Goal: Information Seeking & Learning: Compare options

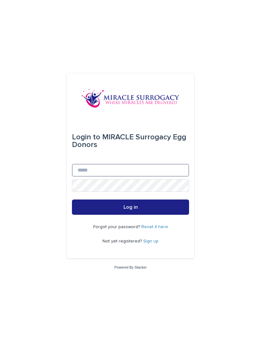
click at [95, 171] on input "Email" at bounding box center [130, 170] width 117 height 13
type input "**********"
click at [162, 211] on button "Log in" at bounding box center [130, 207] width 117 height 15
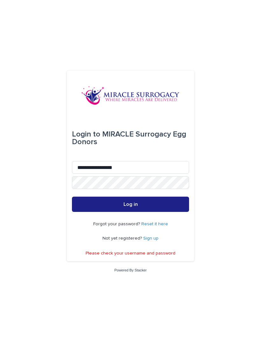
click at [160, 210] on button "Log in" at bounding box center [130, 204] width 117 height 15
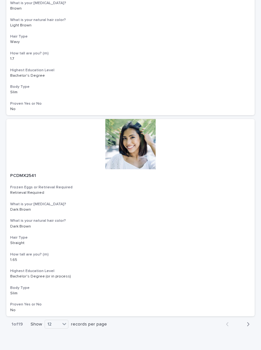
scroll to position [2181, 0]
click at [56, 329] on div "36" at bounding box center [56, 328] width 23 height 8
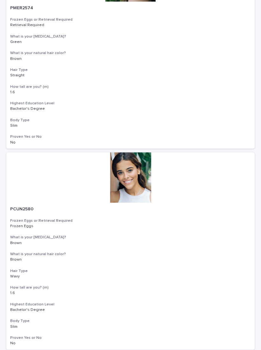
scroll to position [2953, 0]
click at [136, 161] on div at bounding box center [130, 177] width 249 height 50
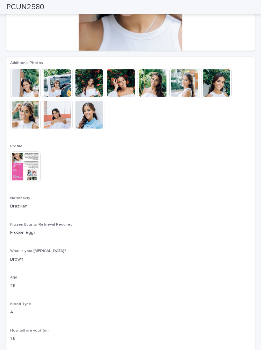
scroll to position [125, 0]
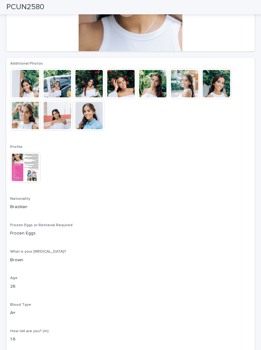
click at [25, 174] on img at bounding box center [25, 167] width 31 height 31
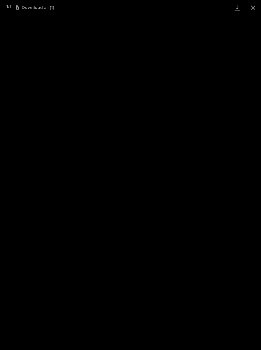
click at [253, 4] on button "Close gallery" at bounding box center [253, 7] width 16 height 15
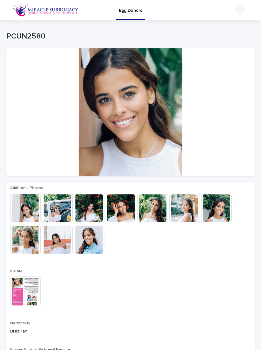
scroll to position [0, 0]
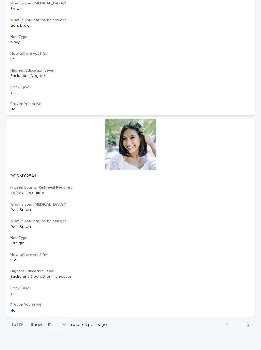
scroll to position [2181, 0]
click at [57, 330] on div "36" at bounding box center [56, 328] width 23 height 8
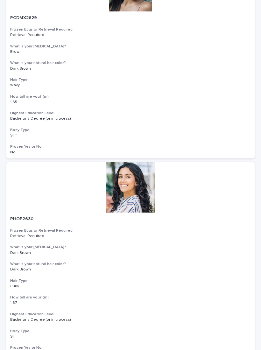
scroll to position [4151, 0]
click at [127, 164] on div at bounding box center [130, 187] width 249 height 50
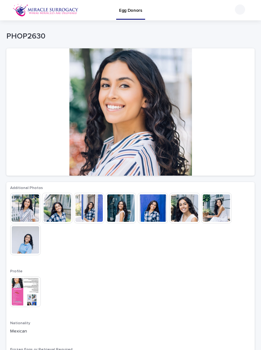
click at [58, 211] on img at bounding box center [57, 208] width 31 height 31
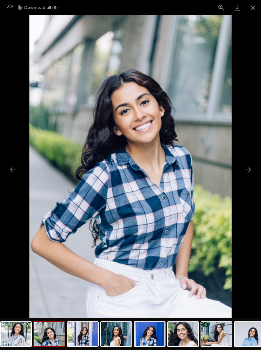
click at [249, 168] on button "Next slide" at bounding box center [248, 170] width 13 height 12
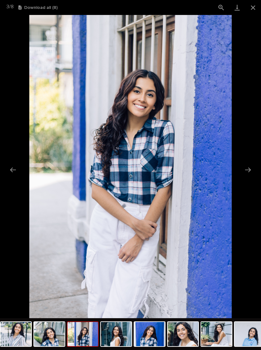
click at [251, 172] on button "Next slide" at bounding box center [248, 170] width 13 height 12
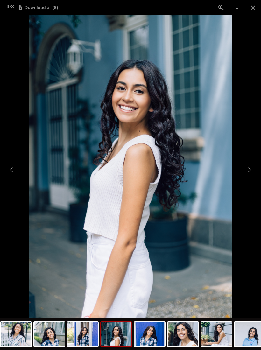
click at [253, 167] on button "Next slide" at bounding box center [248, 170] width 13 height 12
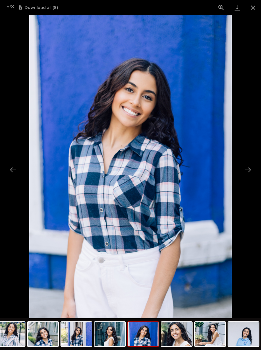
click at [254, 11] on button "Close gallery" at bounding box center [253, 7] width 16 height 15
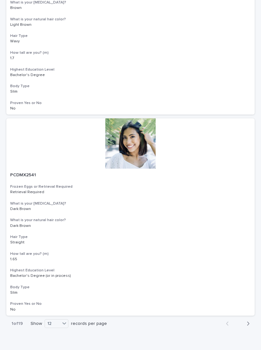
scroll to position [2181, 0]
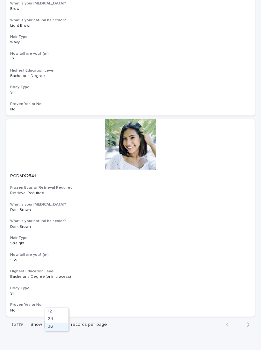
click at [62, 327] on div "36" at bounding box center [56, 328] width 23 height 8
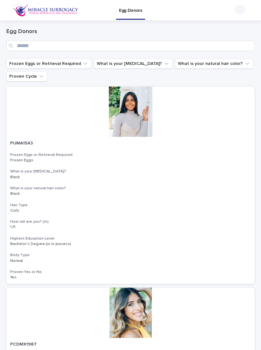
scroll to position [0, 0]
click at [202, 302] on div at bounding box center [130, 313] width 249 height 50
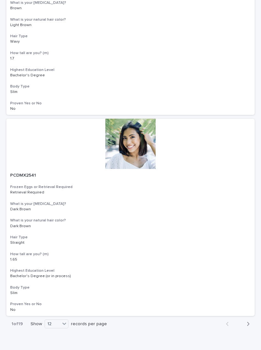
scroll to position [2181, 0]
click at [56, 328] on div "36" at bounding box center [56, 328] width 23 height 8
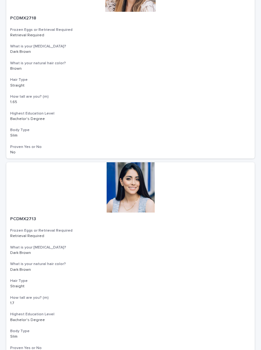
scroll to position [6968, 0]
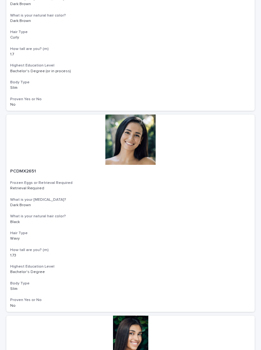
scroll to position [1582, 0]
click at [145, 136] on div at bounding box center [130, 139] width 249 height 50
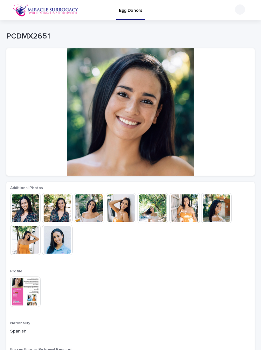
click at [32, 288] on img at bounding box center [25, 292] width 31 height 31
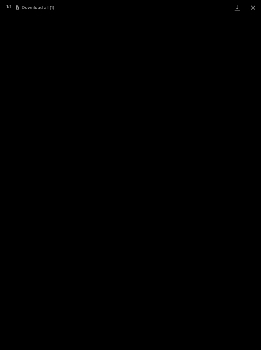
click at [259, 6] on button "Close gallery" at bounding box center [253, 7] width 16 height 15
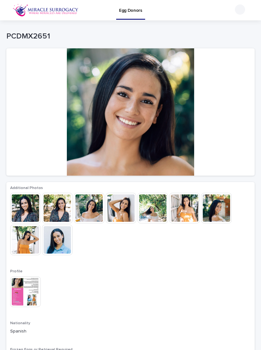
click at [131, 204] on img at bounding box center [121, 208] width 31 height 31
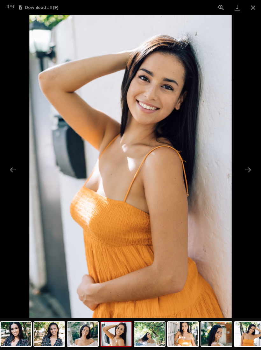
click at [257, 10] on button "Close gallery" at bounding box center [253, 7] width 16 height 15
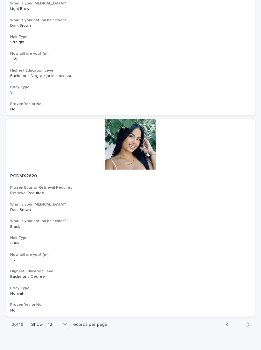
scroll to position [2181, 0]
click at [52, 327] on div "36" at bounding box center [57, 328] width 23 height 8
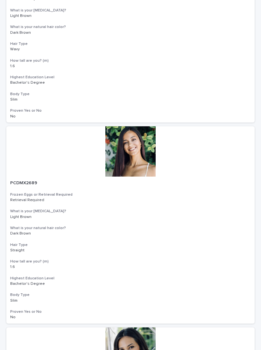
scroll to position [1168, 0]
click at [138, 151] on div at bounding box center [130, 151] width 249 height 50
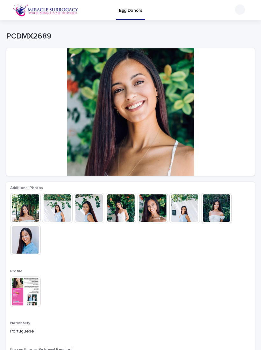
click at [25, 235] on img at bounding box center [25, 240] width 31 height 31
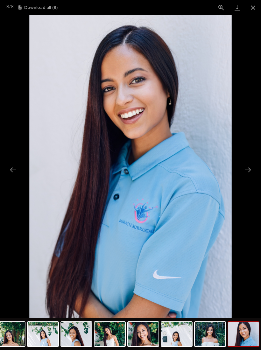
click at [10, 169] on button "Previous slide" at bounding box center [12, 170] width 13 height 12
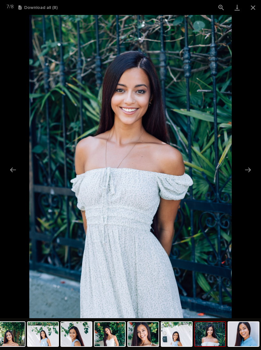
click at [257, 11] on button "Close gallery" at bounding box center [253, 7] width 16 height 15
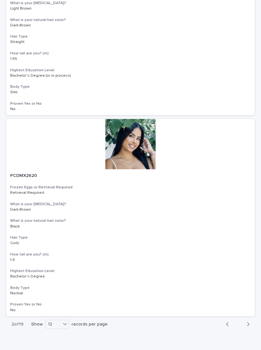
scroll to position [2181, 0]
click at [64, 325] on div "36" at bounding box center [57, 328] width 23 height 8
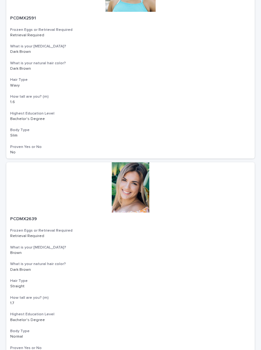
scroll to position [6968, 0]
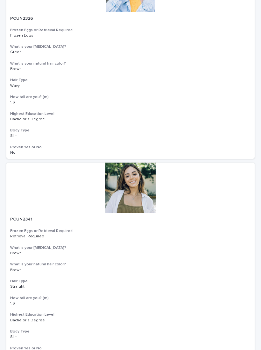
scroll to position [6968, 0]
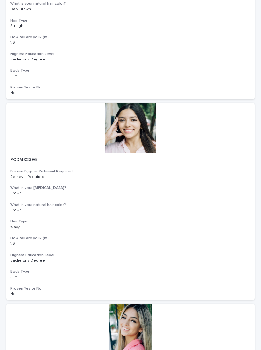
scroll to position [3780, 0]
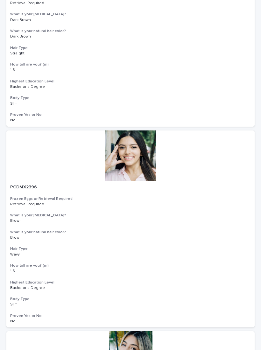
click at [148, 131] on div at bounding box center [130, 156] width 249 height 50
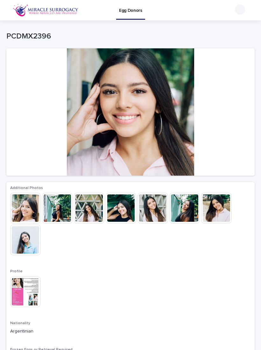
click at [156, 213] on img at bounding box center [153, 208] width 31 height 31
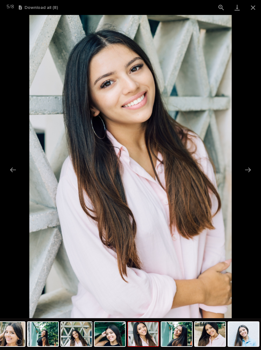
click at [255, 9] on button "Close gallery" at bounding box center [253, 7] width 16 height 15
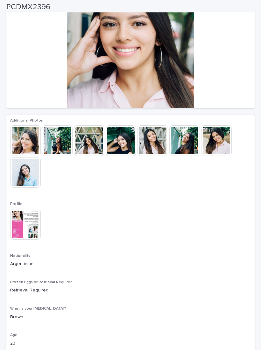
scroll to position [67, 0]
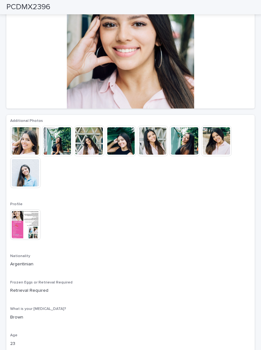
click at [35, 227] on img at bounding box center [25, 225] width 31 height 31
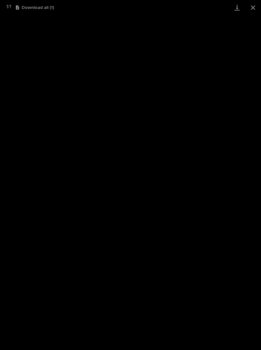
click at [258, 8] on button "Close gallery" at bounding box center [253, 7] width 16 height 15
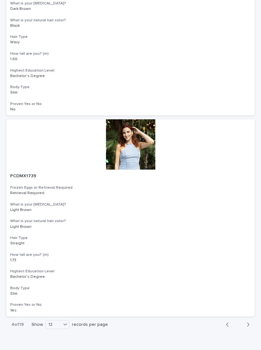
scroll to position [2181, 0]
click at [63, 327] on div "36" at bounding box center [57, 328] width 23 height 8
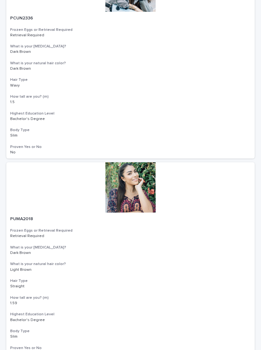
scroll to position [6968, 0]
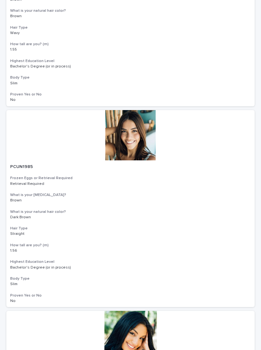
scroll to position [1393, 0]
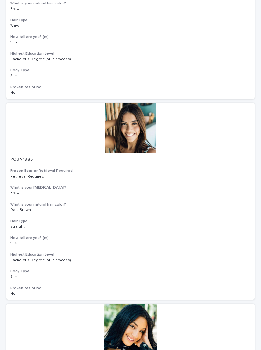
click at [135, 128] on div at bounding box center [130, 128] width 249 height 50
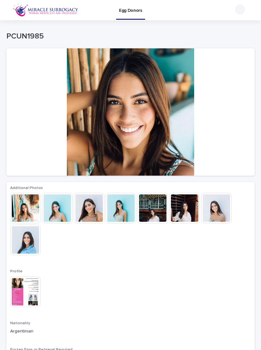
click at [184, 215] on img at bounding box center [185, 208] width 31 height 31
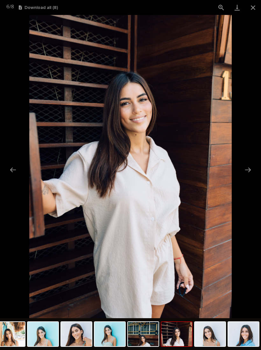
click at [257, 8] on button "Close gallery" at bounding box center [253, 7] width 16 height 15
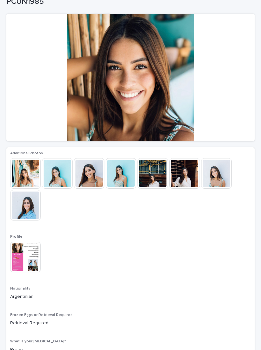
scroll to position [66, 0]
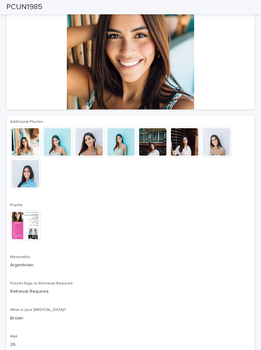
click at [34, 220] on img at bounding box center [25, 226] width 31 height 31
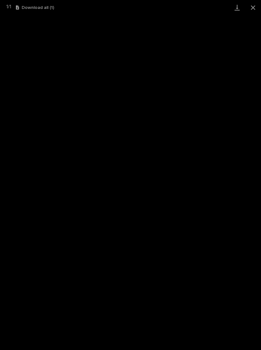
click at [257, 5] on button "Close gallery" at bounding box center [253, 7] width 16 height 15
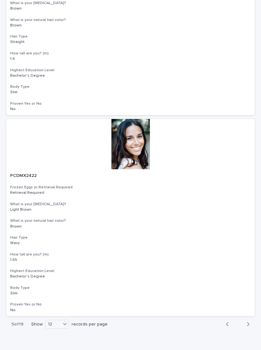
scroll to position [2181, 0]
click at [63, 328] on div "36" at bounding box center [57, 328] width 23 height 8
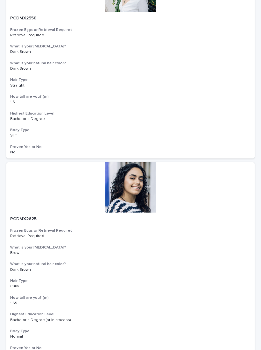
scroll to position [6968, 0]
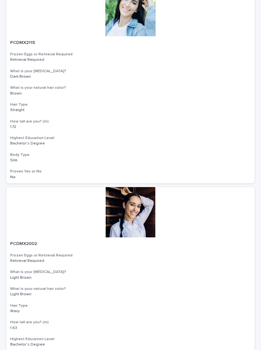
scroll to position [4729, 0]
click at [141, 188] on div at bounding box center [130, 213] width 249 height 50
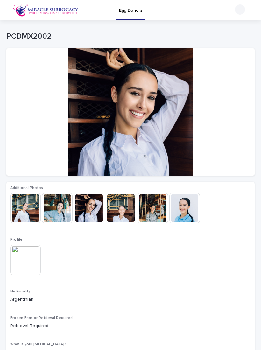
click at [29, 260] on img at bounding box center [25, 260] width 31 height 31
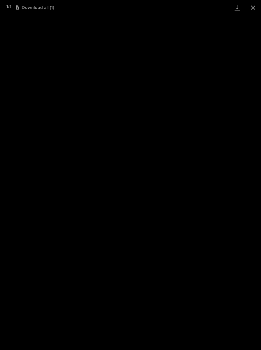
click at [253, 11] on button "Close gallery" at bounding box center [253, 7] width 16 height 15
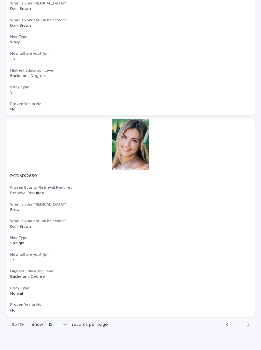
scroll to position [2181, 0]
click at [63, 329] on div "36" at bounding box center [57, 328] width 23 height 8
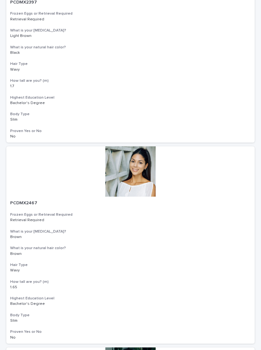
scroll to position [3361, 0]
click at [119, 147] on div at bounding box center [130, 172] width 249 height 50
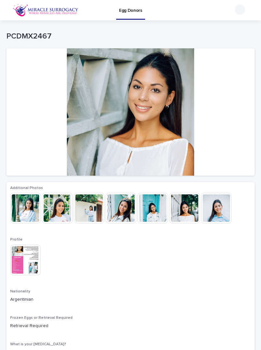
click at [63, 211] on img at bounding box center [57, 208] width 31 height 31
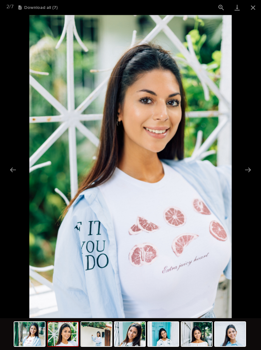
click at [257, 11] on button "Close gallery" at bounding box center [253, 7] width 16 height 15
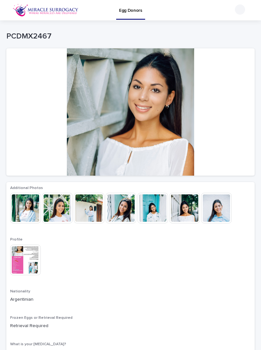
click at [125, 211] on img at bounding box center [121, 208] width 31 height 31
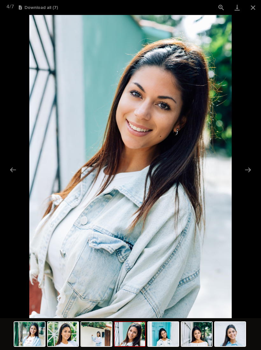
click at [257, 8] on button "Close gallery" at bounding box center [253, 7] width 16 height 15
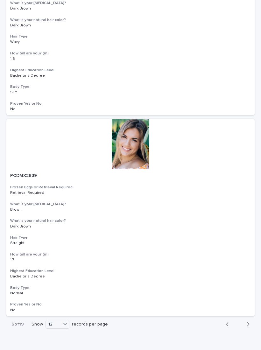
scroll to position [2181, 0]
click at [61, 329] on div "36" at bounding box center [57, 328] width 23 height 8
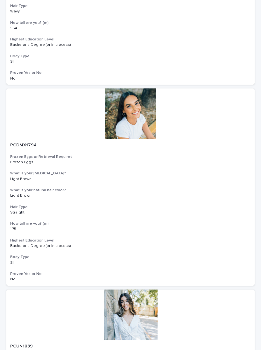
scroll to position [602, 0]
click at [147, 115] on div at bounding box center [130, 113] width 249 height 50
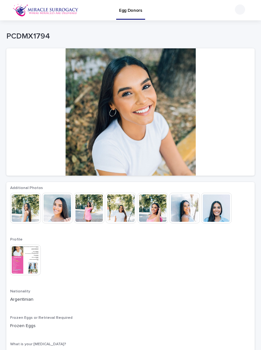
click at [159, 210] on img at bounding box center [153, 208] width 31 height 31
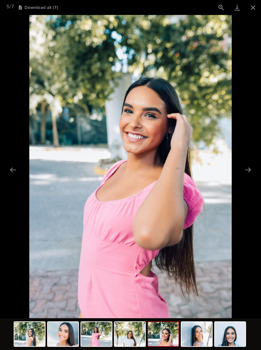
click at [246, 170] on button "Next slide" at bounding box center [248, 170] width 13 height 12
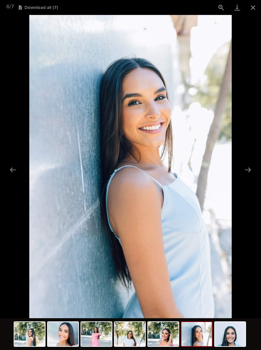
click at [249, 167] on button "Next slide" at bounding box center [248, 170] width 13 height 12
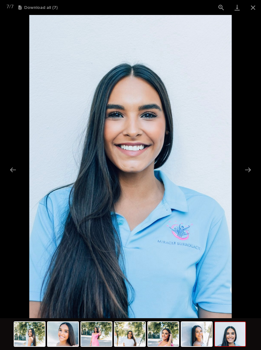
click at [25, 163] on picture at bounding box center [130, 167] width 261 height 304
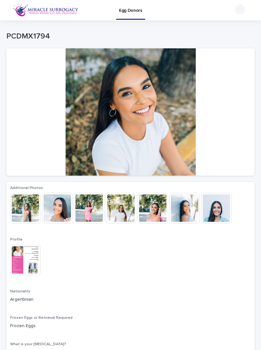
click at [65, 209] on img at bounding box center [57, 208] width 31 height 31
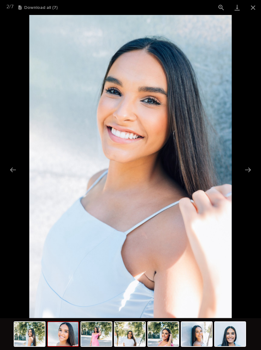
click at [245, 176] on button "Next slide" at bounding box center [248, 170] width 13 height 12
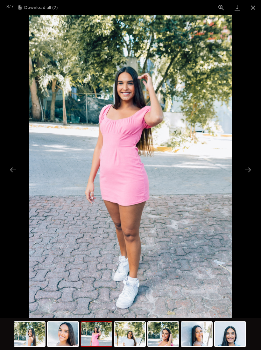
click at [247, 172] on button "Next slide" at bounding box center [248, 170] width 13 height 12
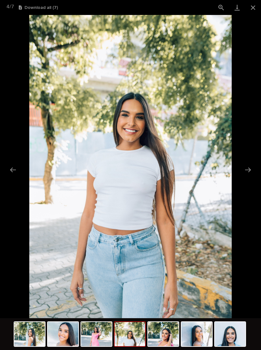
click at [248, 171] on button "Next slide" at bounding box center [248, 170] width 13 height 12
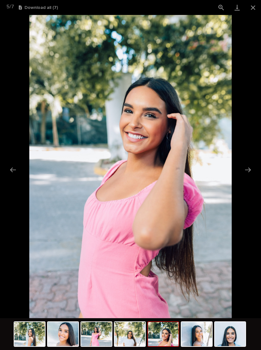
click at [252, 10] on button "Close gallery" at bounding box center [253, 7] width 16 height 15
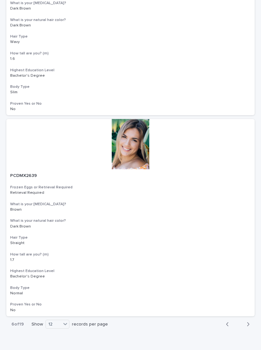
scroll to position [2181, 0]
click at [62, 326] on div "36" at bounding box center [57, 328] width 23 height 8
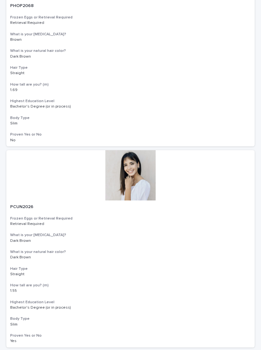
scroll to position [2350, 0]
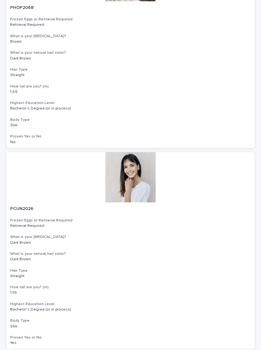
click at [129, 153] on div at bounding box center [130, 177] width 249 height 50
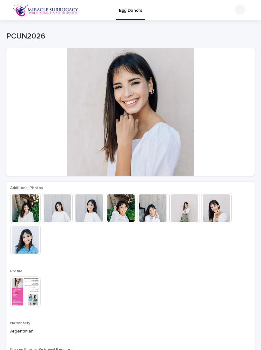
click at [30, 206] on img at bounding box center [25, 208] width 31 height 31
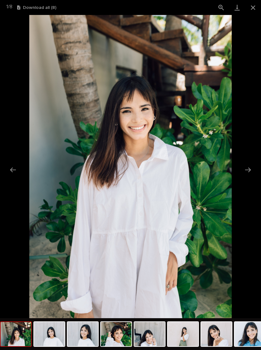
click at [250, 170] on button "Next slide" at bounding box center [248, 170] width 13 height 12
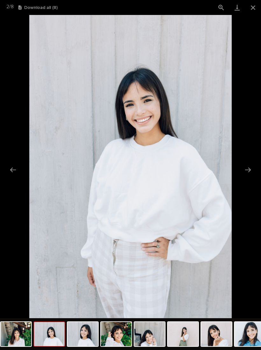
click at [246, 173] on button "Next slide" at bounding box center [248, 170] width 13 height 12
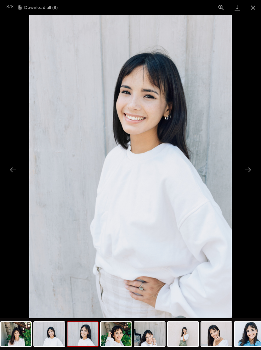
click at [252, 173] on button "Next slide" at bounding box center [248, 170] width 13 height 12
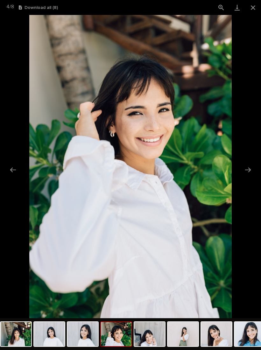
click at [252, 170] on button "Next slide" at bounding box center [248, 170] width 13 height 12
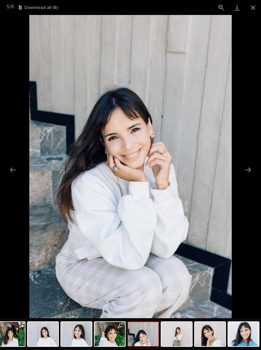
click at [249, 167] on button "Next slide" at bounding box center [248, 170] width 13 height 12
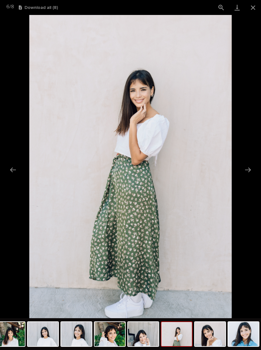
click at [252, 173] on button "Next slide" at bounding box center [248, 170] width 13 height 12
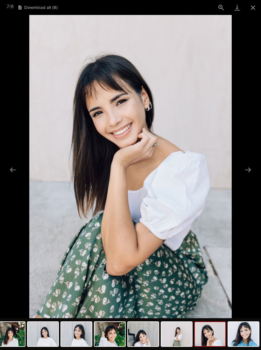
click at [257, 7] on button "Close gallery" at bounding box center [253, 7] width 16 height 15
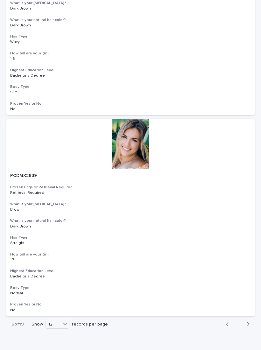
scroll to position [2181, 0]
click at [62, 329] on div "36" at bounding box center [57, 328] width 23 height 8
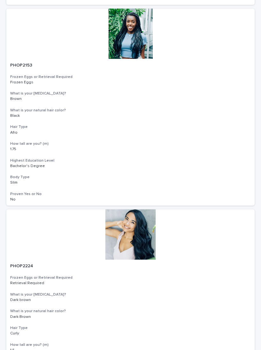
scroll to position [5710, 0]
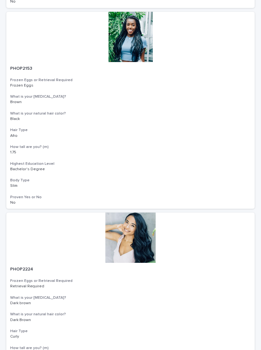
click at [141, 213] on div at bounding box center [130, 238] width 249 height 50
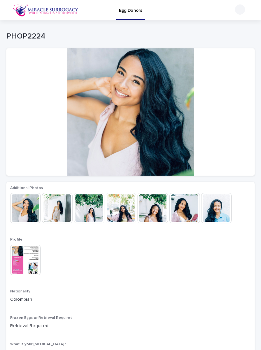
click at [30, 212] on img at bounding box center [25, 208] width 31 height 31
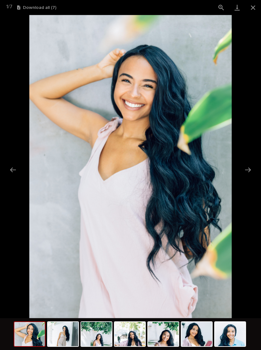
click at [249, 169] on button "Next slide" at bounding box center [248, 170] width 13 height 12
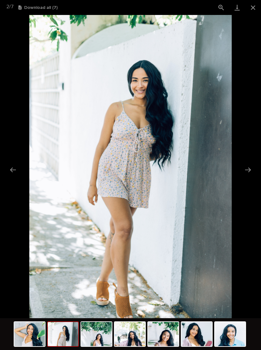
click at [260, 7] on button "Close gallery" at bounding box center [253, 7] width 16 height 15
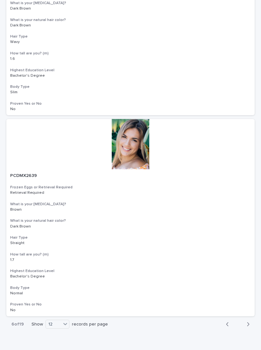
scroll to position [2181, 0]
click at [66, 325] on div "36" at bounding box center [57, 328] width 23 height 8
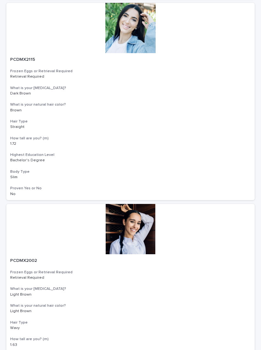
scroll to position [4714, 0]
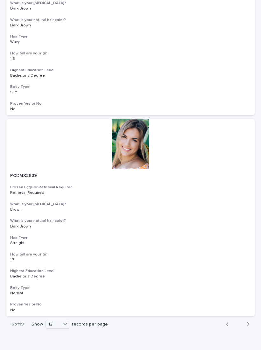
scroll to position [2181, 0]
click at [61, 327] on div "36" at bounding box center [57, 328] width 23 height 8
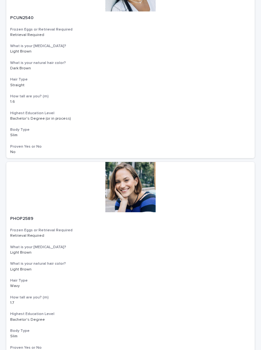
scroll to position [6968, 0]
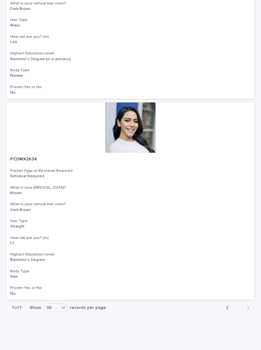
scroll to position [386, 0]
click at [230, 306] on div "button" at bounding box center [228, 309] width 5 height 6
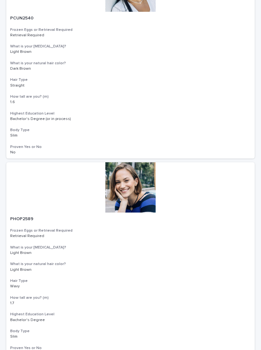
scroll to position [6968, 0]
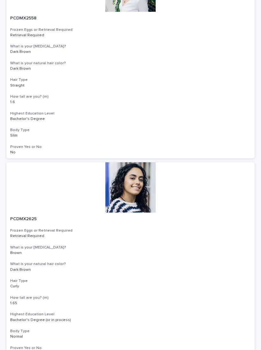
scroll to position [6968, 0]
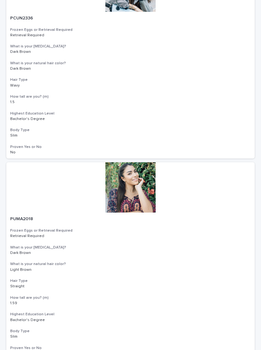
scroll to position [6968, 0]
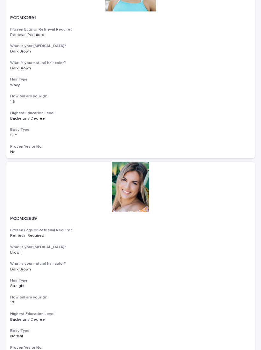
scroll to position [6968, 0]
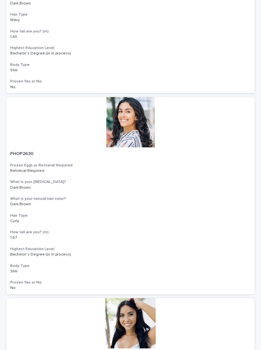
scroll to position [4215, 0]
